Goal: Browse casually: Explore the website without a specific task or goal

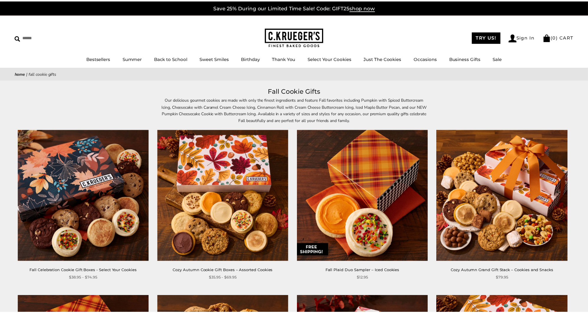
scroll to position [88, 0]
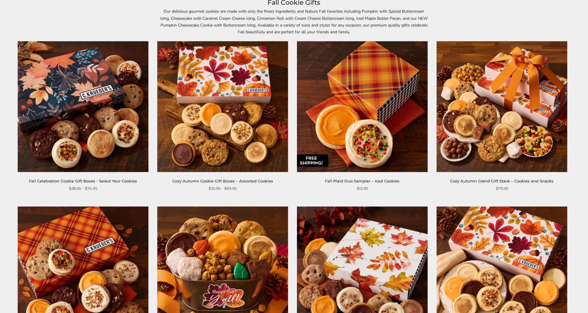
click at [199, 93] on img at bounding box center [222, 106] width 131 height 131
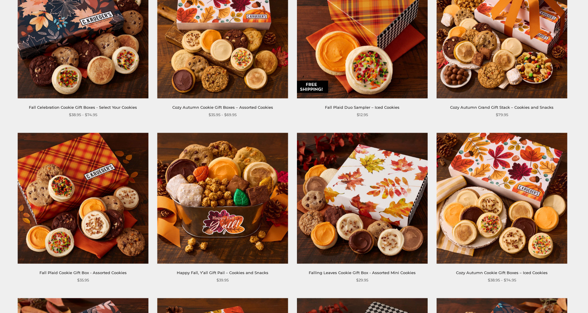
scroll to position [165, 0]
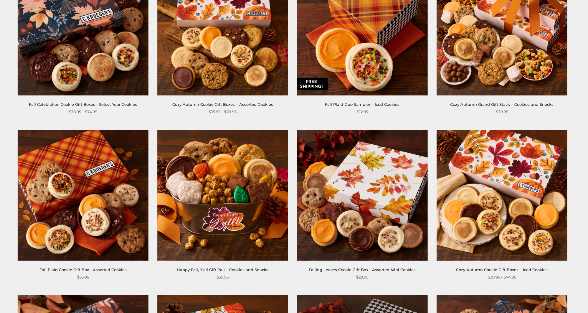
click at [377, 158] on img at bounding box center [362, 195] width 131 height 131
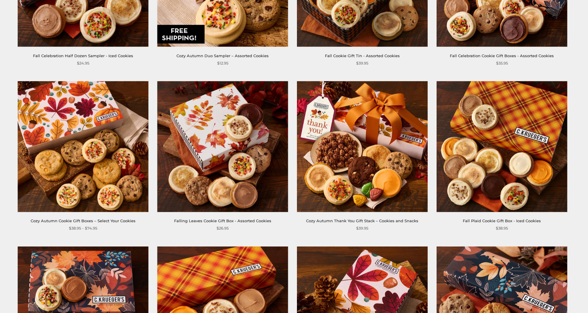
scroll to position [546, 0]
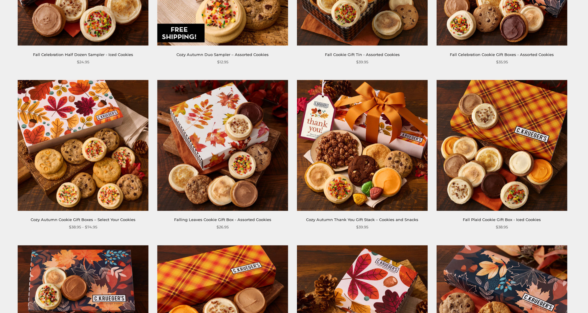
click at [378, 117] on img at bounding box center [362, 145] width 131 height 131
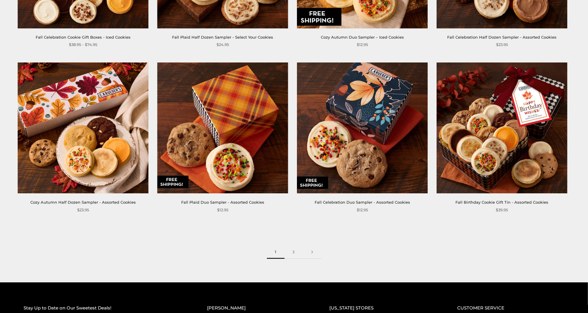
scroll to position [898, 0]
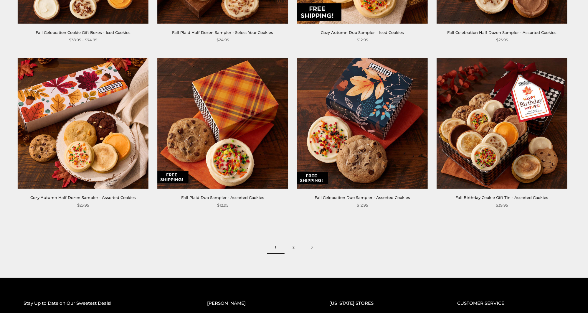
click at [294, 243] on link "2" at bounding box center [294, 247] width 19 height 13
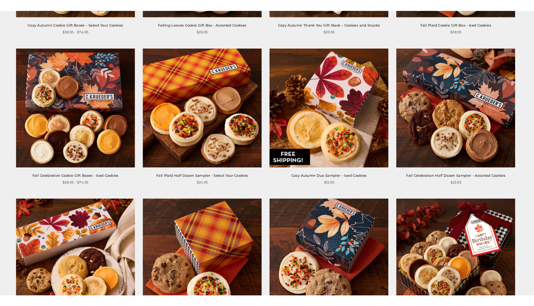
scroll to position [751, 0]
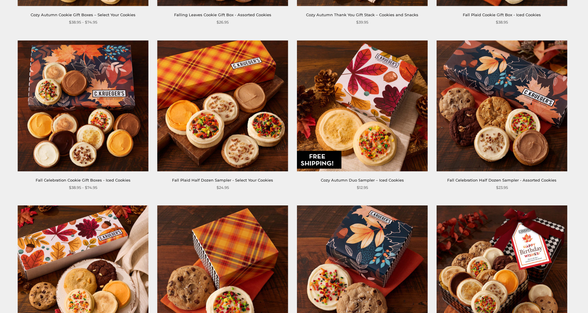
click at [376, 93] on img at bounding box center [362, 105] width 131 height 131
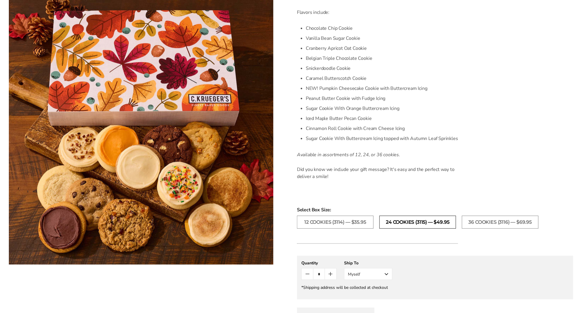
scroll to position [221, 0]
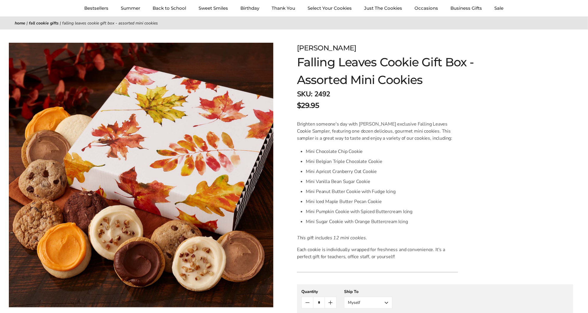
scroll to position [70, 0]
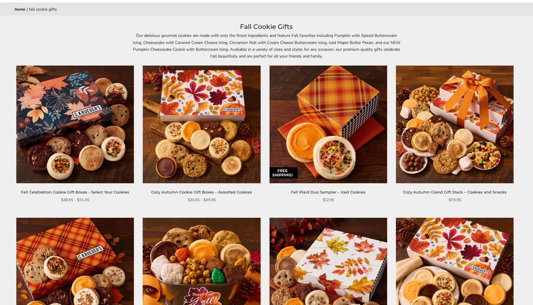
scroll to position [83, 0]
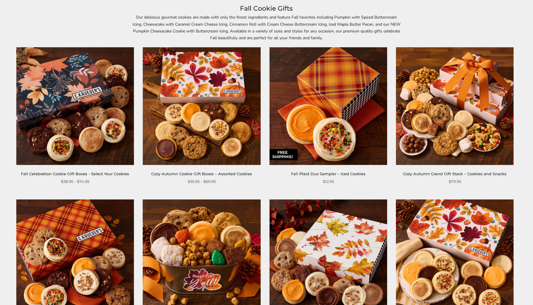
click at [459, 113] on img at bounding box center [455, 106] width 118 height 118
click at [349, 235] on img at bounding box center [328, 258] width 118 height 118
click at [452, 113] on img at bounding box center [455, 106] width 118 height 118
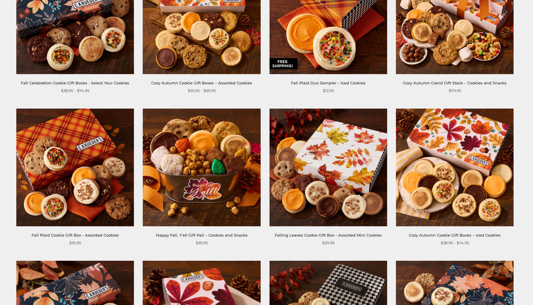
scroll to position [174, 0]
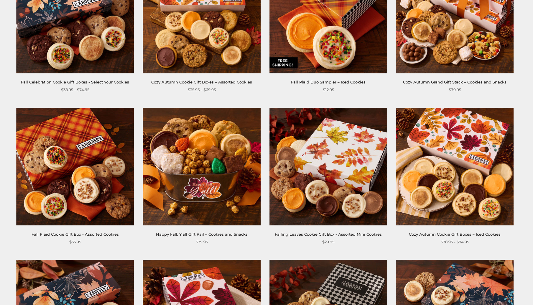
click at [449, 159] on img at bounding box center [455, 167] width 118 height 118
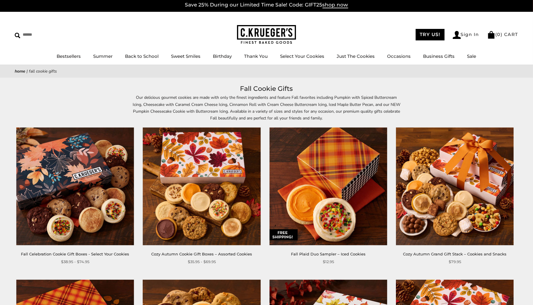
scroll to position [4, 0]
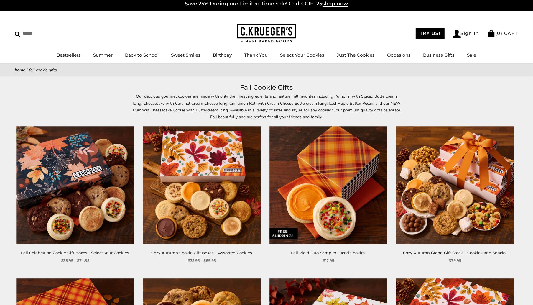
click at [459, 151] on img at bounding box center [455, 185] width 118 height 118
click at [220, 177] on img at bounding box center [202, 185] width 118 height 118
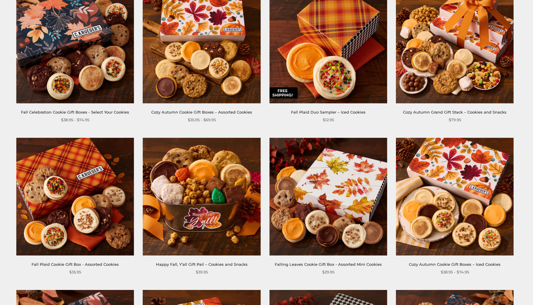
scroll to position [145, 0]
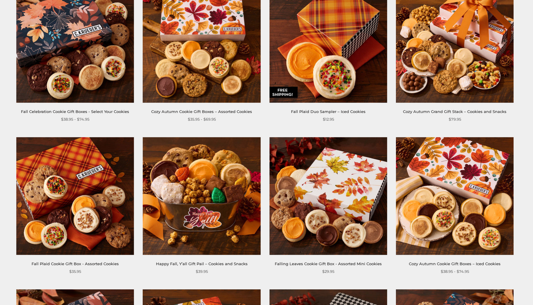
click at [72, 179] on img at bounding box center [75, 196] width 118 height 118
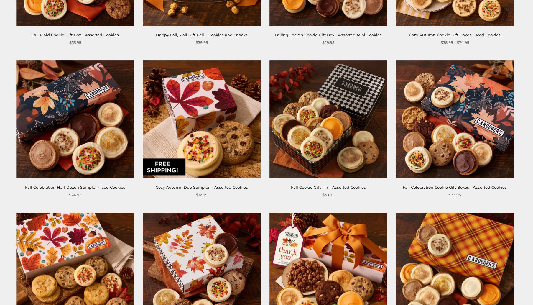
scroll to position [396, 0]
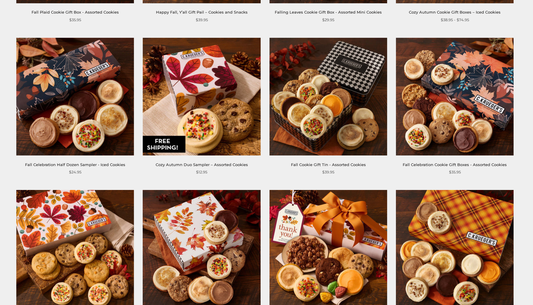
click at [71, 247] on img at bounding box center [75, 249] width 118 height 118
click at [329, 227] on img at bounding box center [328, 249] width 118 height 118
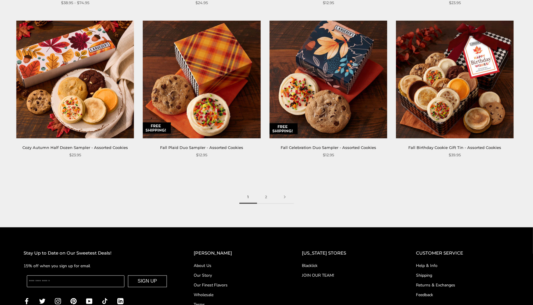
scroll to position [871, 0]
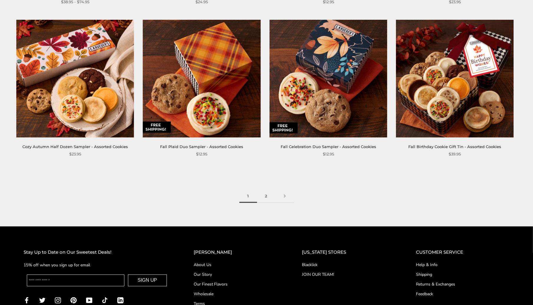
click at [266, 192] on link "2" at bounding box center [266, 196] width 19 height 13
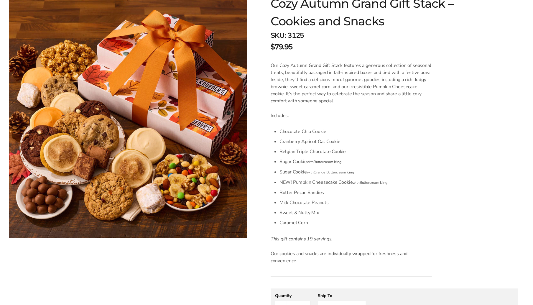
scroll to position [109, 0]
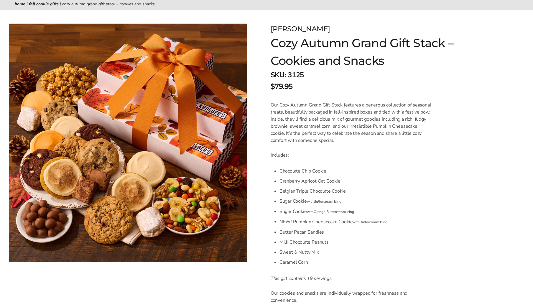
scroll to position [71, 0]
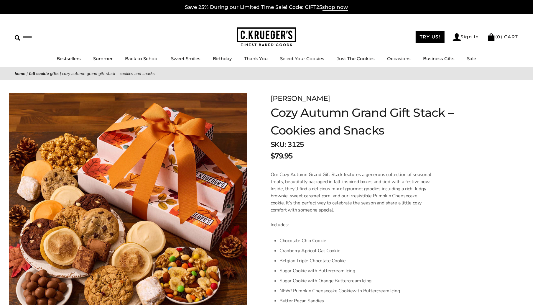
scroll to position [62, 0]
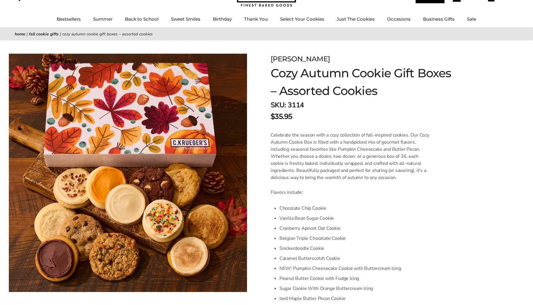
scroll to position [72, 0]
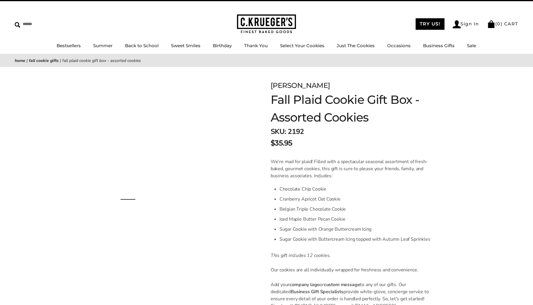
scroll to position [85, 0]
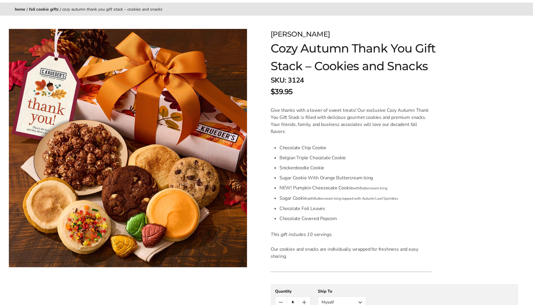
scroll to position [84, 0]
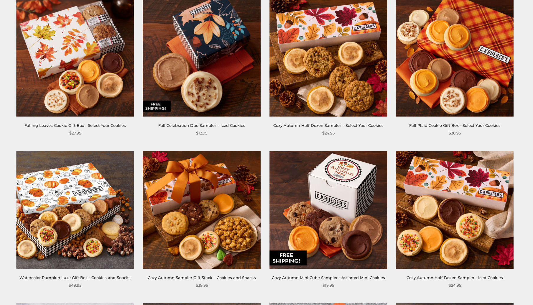
scroll to position [130, 0]
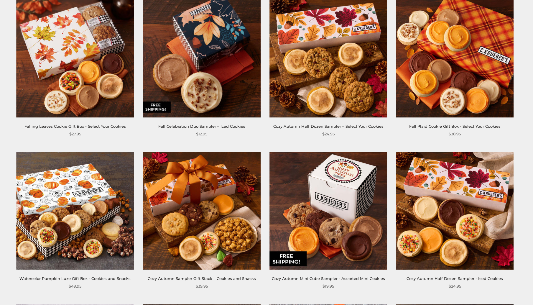
click at [212, 196] on img at bounding box center [202, 211] width 118 height 118
click at [473, 215] on img at bounding box center [455, 211] width 118 height 118
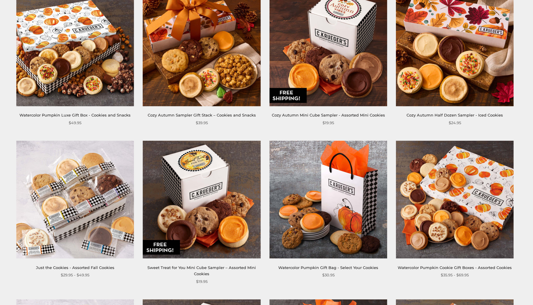
scroll to position [323, 0]
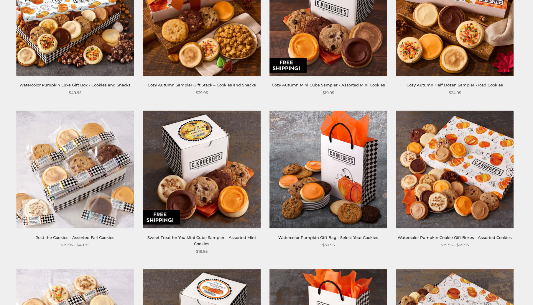
click at [459, 168] on img at bounding box center [455, 170] width 118 height 118
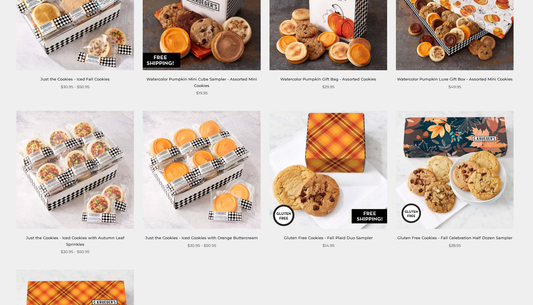
scroll to position [641, 0]
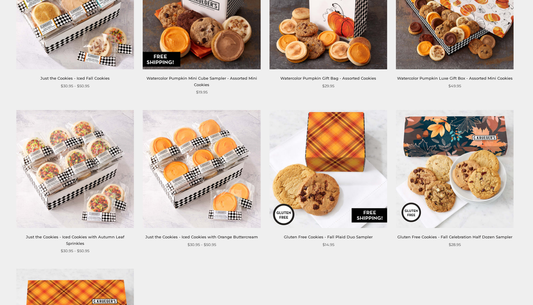
click at [426, 141] on img at bounding box center [455, 169] width 118 height 118
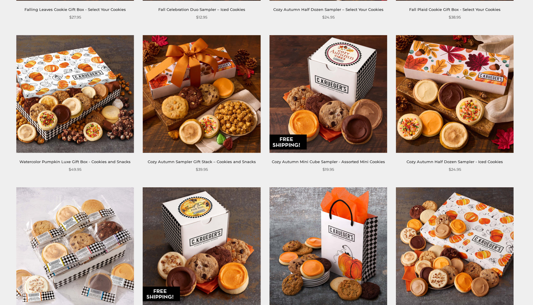
scroll to position [247, 0]
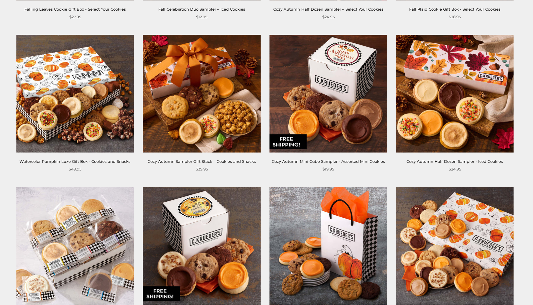
click at [195, 69] on img at bounding box center [202, 94] width 118 height 118
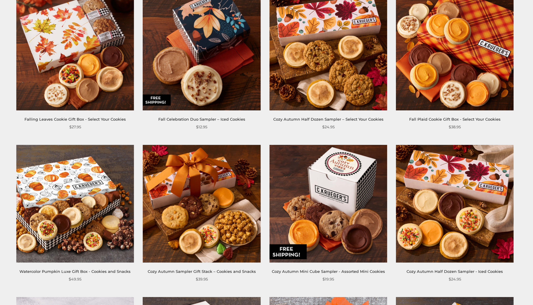
scroll to position [137, 0]
click at [197, 70] on img at bounding box center [202, 52] width 118 height 118
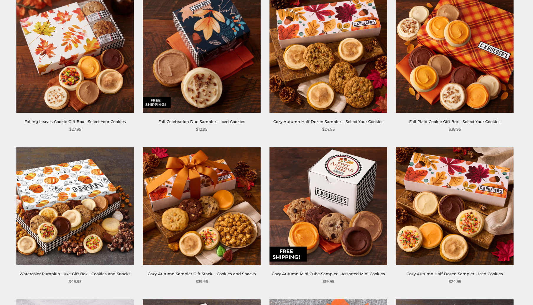
click at [89, 53] on img at bounding box center [75, 54] width 118 height 118
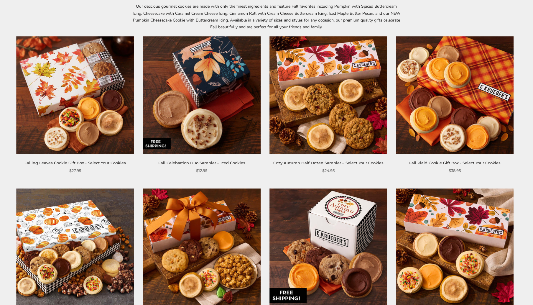
scroll to position [94, 0]
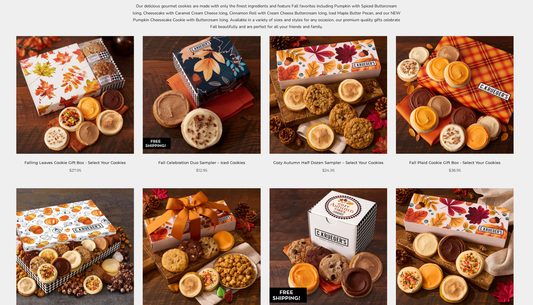
click at [326, 105] on img at bounding box center [328, 95] width 118 height 118
click at [74, 95] on img at bounding box center [75, 95] width 118 height 118
click at [445, 128] on img at bounding box center [455, 95] width 118 height 118
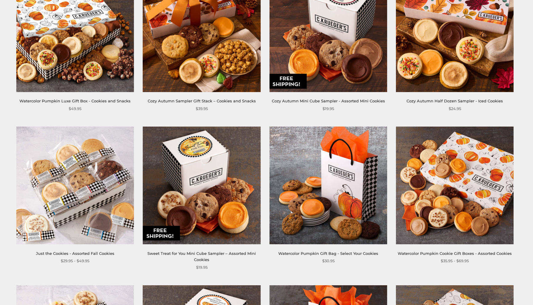
scroll to position [308, 0]
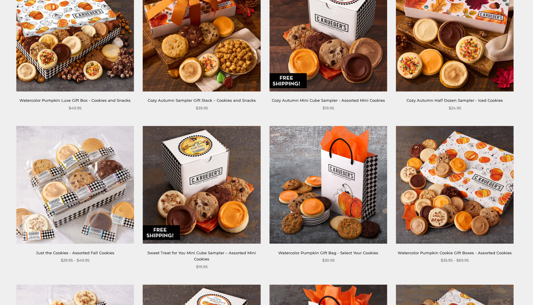
click at [338, 184] on img at bounding box center [328, 185] width 118 height 118
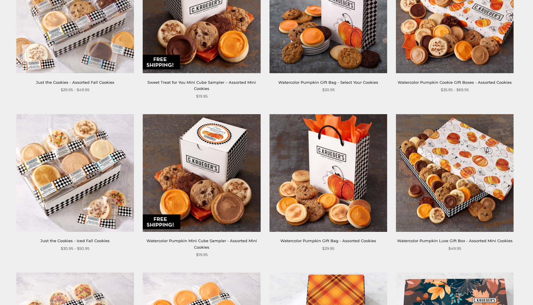
scroll to position [479, 0]
click at [332, 164] on img at bounding box center [328, 173] width 118 height 118
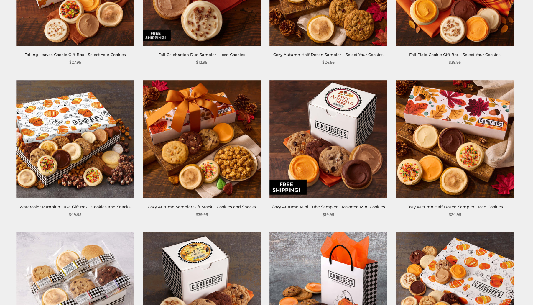
scroll to position [197, 0]
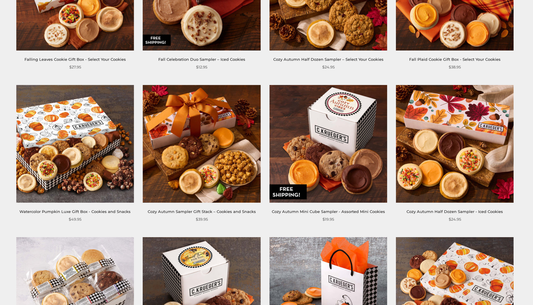
click at [339, 123] on img at bounding box center [328, 144] width 118 height 118
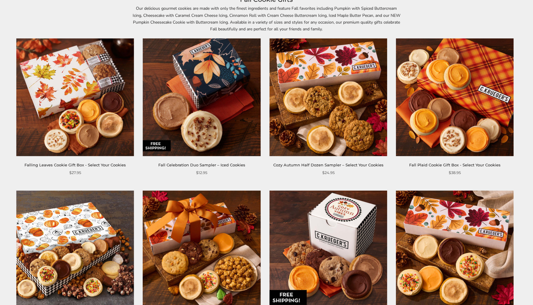
scroll to position [93, 0]
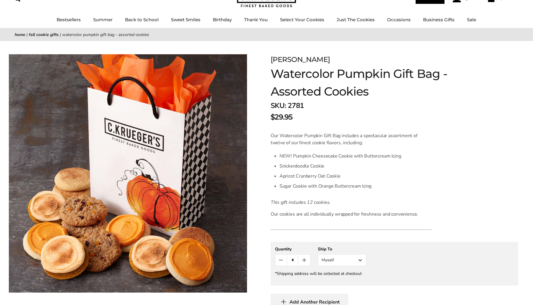
scroll to position [57, 0]
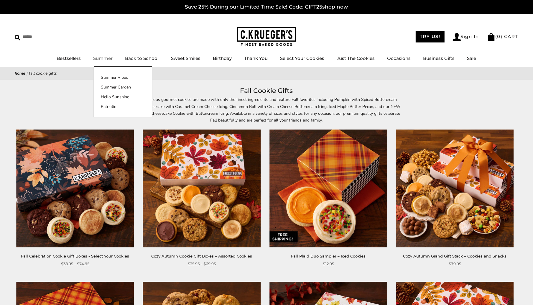
click at [104, 57] on link "Summer" at bounding box center [102, 58] width 19 height 6
click at [210, 194] on img at bounding box center [202, 188] width 118 height 118
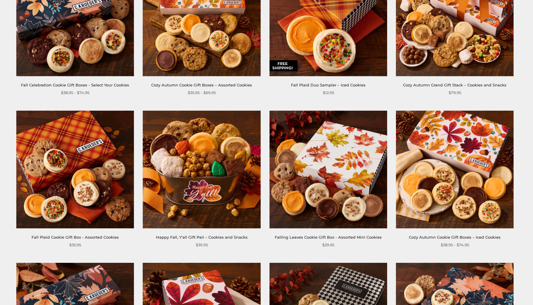
scroll to position [229, 0]
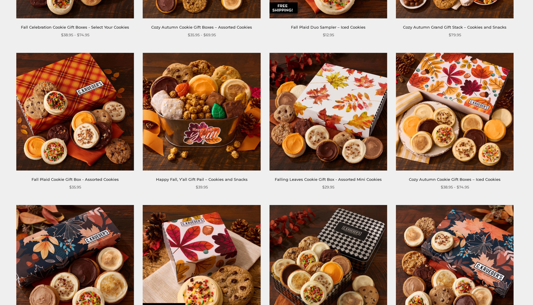
click at [188, 106] on img at bounding box center [202, 112] width 118 height 118
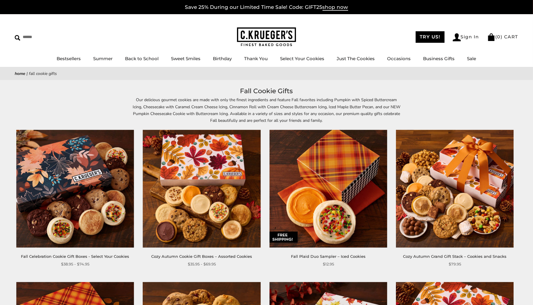
scroll to position [0, 0]
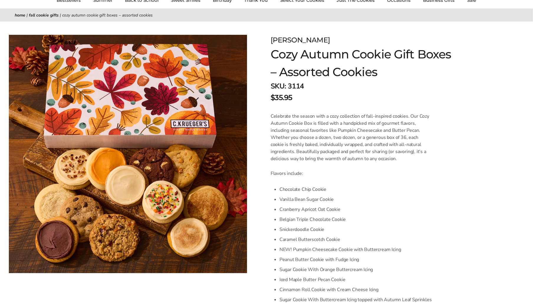
scroll to position [72, 0]
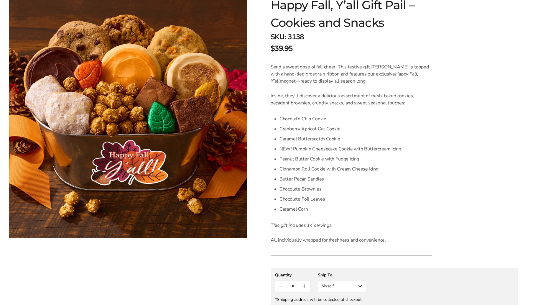
scroll to position [109, 0]
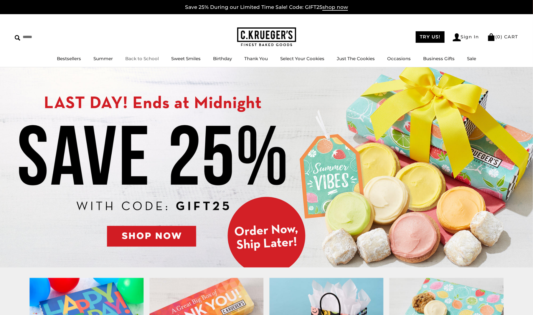
click at [148, 58] on link "Back to School" at bounding box center [142, 59] width 34 height 6
click at [368, 59] on link "Just The Cookies" at bounding box center [356, 59] width 38 height 6
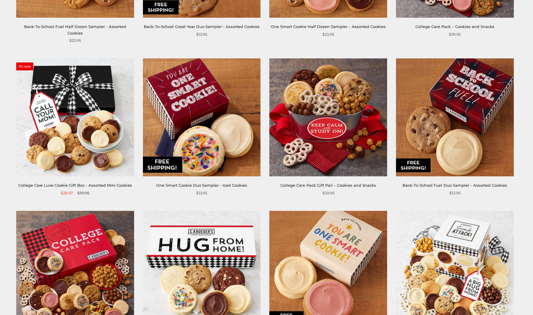
scroll to position [211, 0]
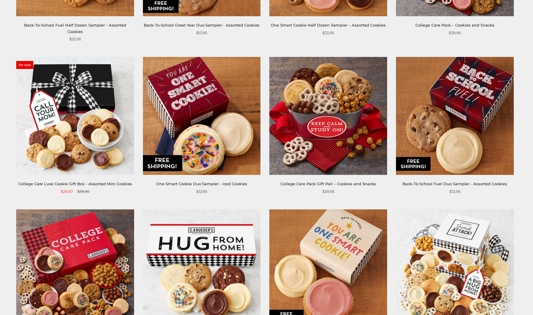
click at [341, 115] on img at bounding box center [328, 116] width 118 height 118
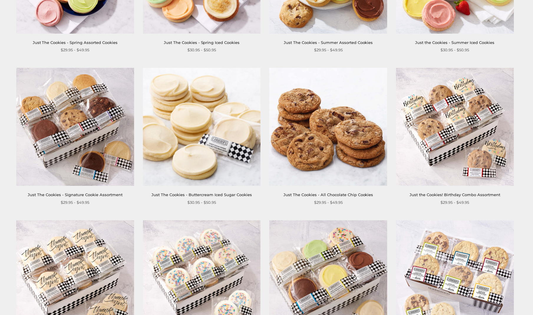
scroll to position [214, 0]
click at [366, 147] on img at bounding box center [328, 127] width 118 height 118
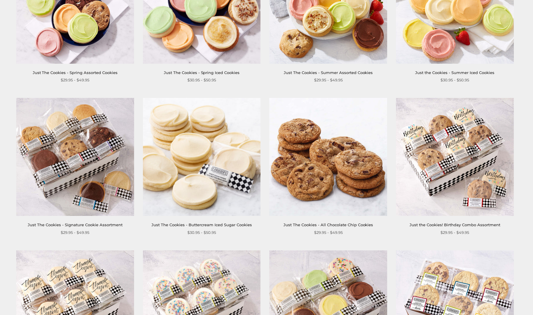
scroll to position [184, 0]
click at [464, 15] on img at bounding box center [455, 4] width 118 height 118
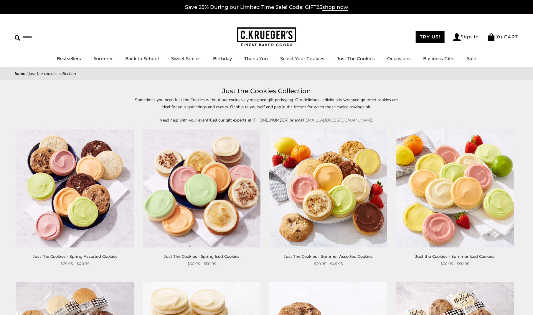
scroll to position [0, 0]
click at [470, 60] on link "Sale" at bounding box center [471, 59] width 9 height 6
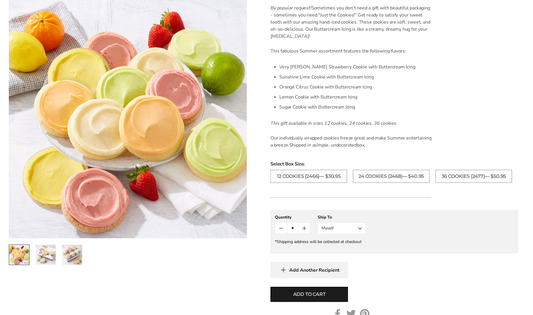
scroll to position [169, 0]
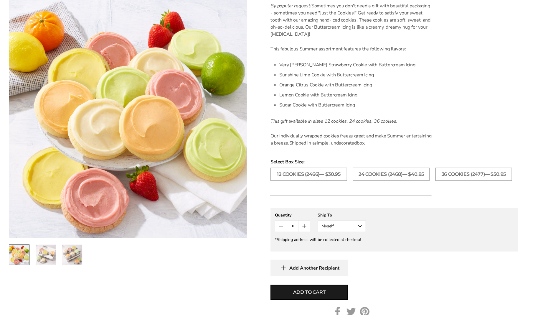
click at [73, 250] on img "3 / 3" at bounding box center [72, 255] width 20 height 20
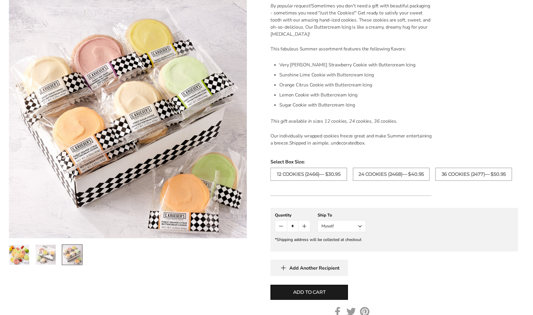
click at [47, 253] on img "2 / 3" at bounding box center [46, 255] width 20 height 20
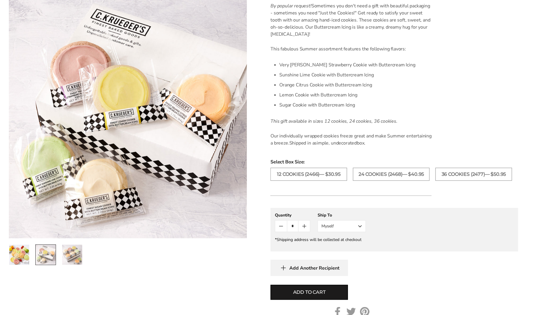
click at [67, 254] on img "3 / 3" at bounding box center [72, 255] width 20 height 20
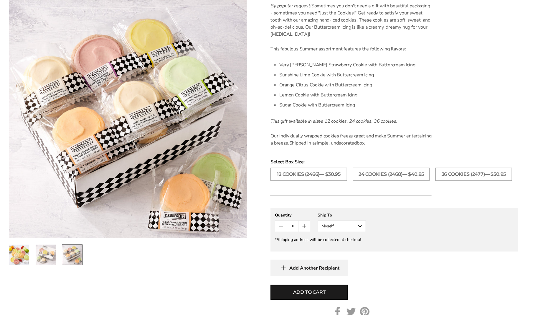
click at [50, 256] on img "2 / 3" at bounding box center [46, 255] width 20 height 20
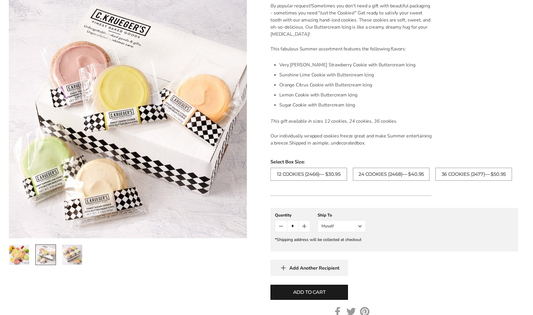
click at [70, 256] on img "3 / 3" at bounding box center [72, 255] width 20 height 20
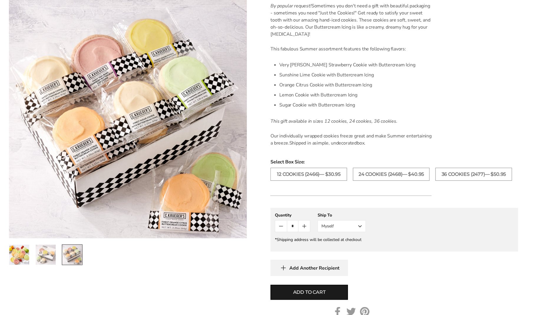
click at [22, 256] on img "1 / 3" at bounding box center [19, 255] width 20 height 20
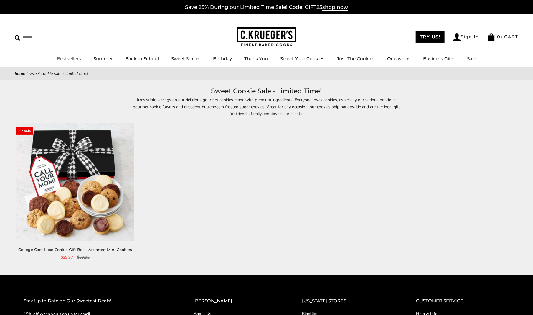
click at [64, 58] on link "Bestsellers" at bounding box center [69, 59] width 24 height 6
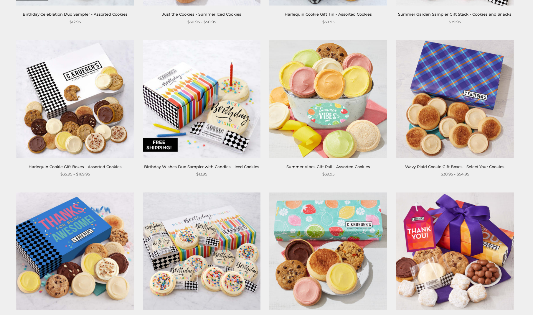
scroll to position [724, 0]
